Goal: Transaction & Acquisition: Purchase product/service

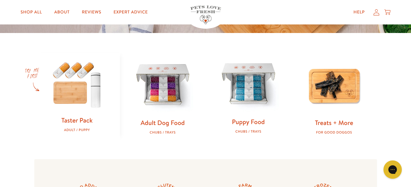
scroll to position [184, 0]
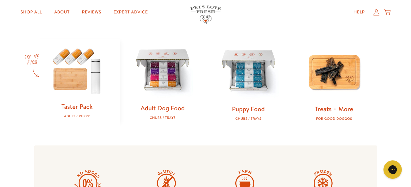
click at [162, 93] on img at bounding box center [163, 71] width 66 height 66
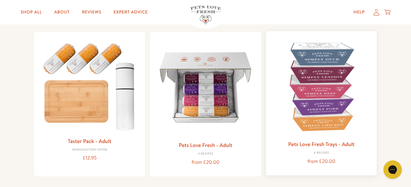
click at [304, 116] on img at bounding box center [321, 86] width 101 height 101
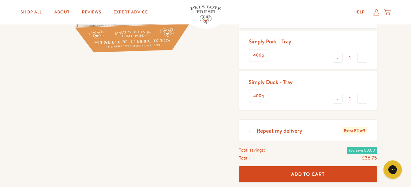
scroll to position [184, 0]
